Goal: Task Accomplishment & Management: Contribute content

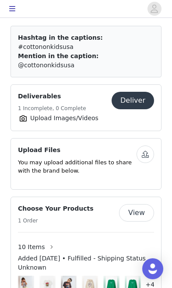
scroll to position [391, 0]
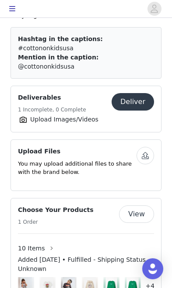
click at [131, 255] on span "Added [DATE] • Fulfilled - Shipping Status Unknown" at bounding box center [86, 264] width 136 height 18
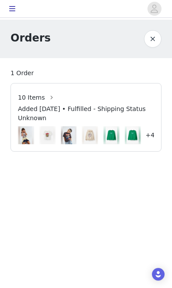
click at [123, 111] on span "Added [DATE] • Fulfilled - Shipping Status Unknown" at bounding box center [86, 113] width 136 height 18
click at [48, 97] on button "button" at bounding box center [52, 97] width 14 height 14
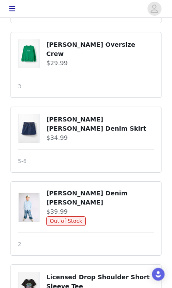
scroll to position [501, 0]
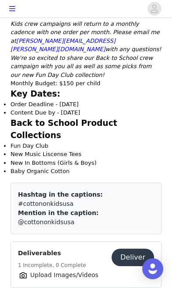
scroll to position [236, 0]
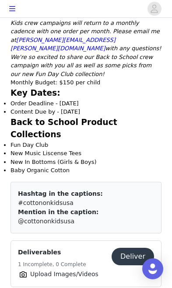
click at [143, 247] on button "Deliver" at bounding box center [132, 255] width 42 height 17
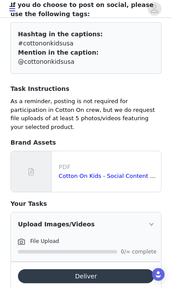
scroll to position [89, 0]
click at [137, 212] on div "Upload Images/Videos" at bounding box center [86, 224] width 150 height 24
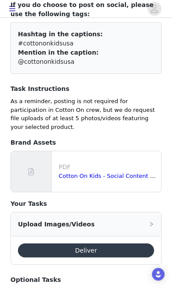
click at [117, 243] on button "Deliver" at bounding box center [86, 250] width 136 height 14
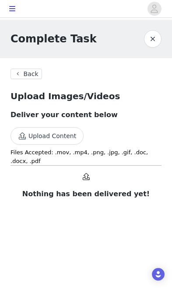
click at [29, 134] on button "Upload Content" at bounding box center [46, 135] width 73 height 17
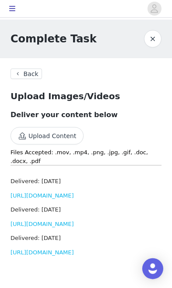
scroll to position [34, 0]
click at [26, 127] on button "Upload Content" at bounding box center [46, 135] width 73 height 17
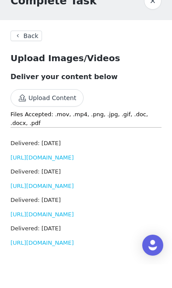
scroll to position [43, 0]
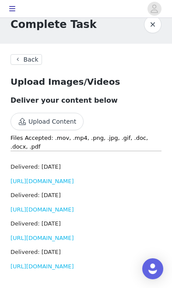
click at [37, 113] on button "Upload Content" at bounding box center [46, 121] width 73 height 17
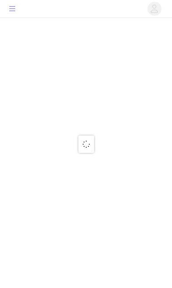
click at [28, 96] on div at bounding box center [86, 144] width 172 height 288
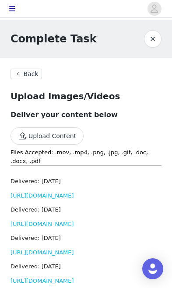
click at [36, 136] on button "Upload Content" at bounding box center [46, 135] width 73 height 17
click at [32, 135] on button "Upload Content" at bounding box center [46, 135] width 73 height 17
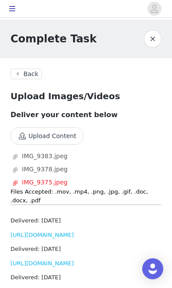
click at [28, 137] on button "Upload Content" at bounding box center [46, 135] width 73 height 17
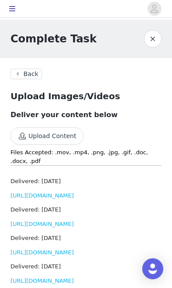
click at [28, 138] on button "Upload Content" at bounding box center [46, 135] width 73 height 17
click at [31, 136] on button "Upload Content" at bounding box center [46, 135] width 73 height 17
click at [30, 137] on button "Upload Content" at bounding box center [46, 135] width 73 height 17
click at [27, 134] on button "Upload Content" at bounding box center [46, 135] width 73 height 17
click at [29, 137] on button "Upload Content" at bounding box center [46, 135] width 73 height 17
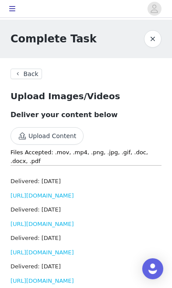
click at [31, 134] on button "Upload Content" at bounding box center [46, 135] width 73 height 17
click at [29, 137] on button "Upload Content" at bounding box center [46, 135] width 73 height 17
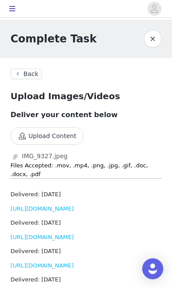
click at [31, 140] on button "Upload Content" at bounding box center [46, 135] width 73 height 17
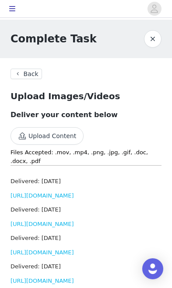
click at [33, 138] on button "Upload Content" at bounding box center [46, 135] width 73 height 17
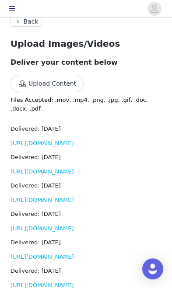
scroll to position [52, 0]
